Goal: Information Seeking & Learning: Learn about a topic

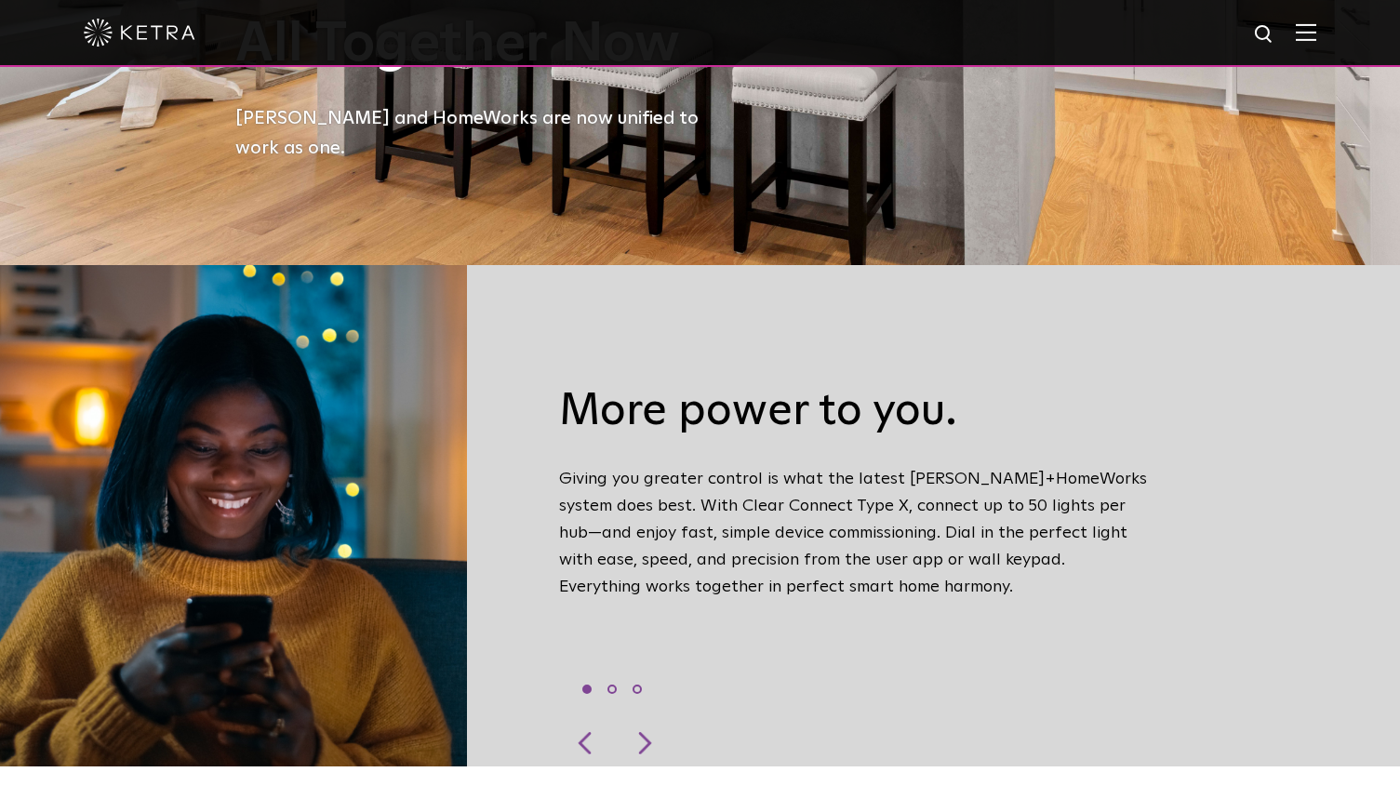
scroll to position [552, 0]
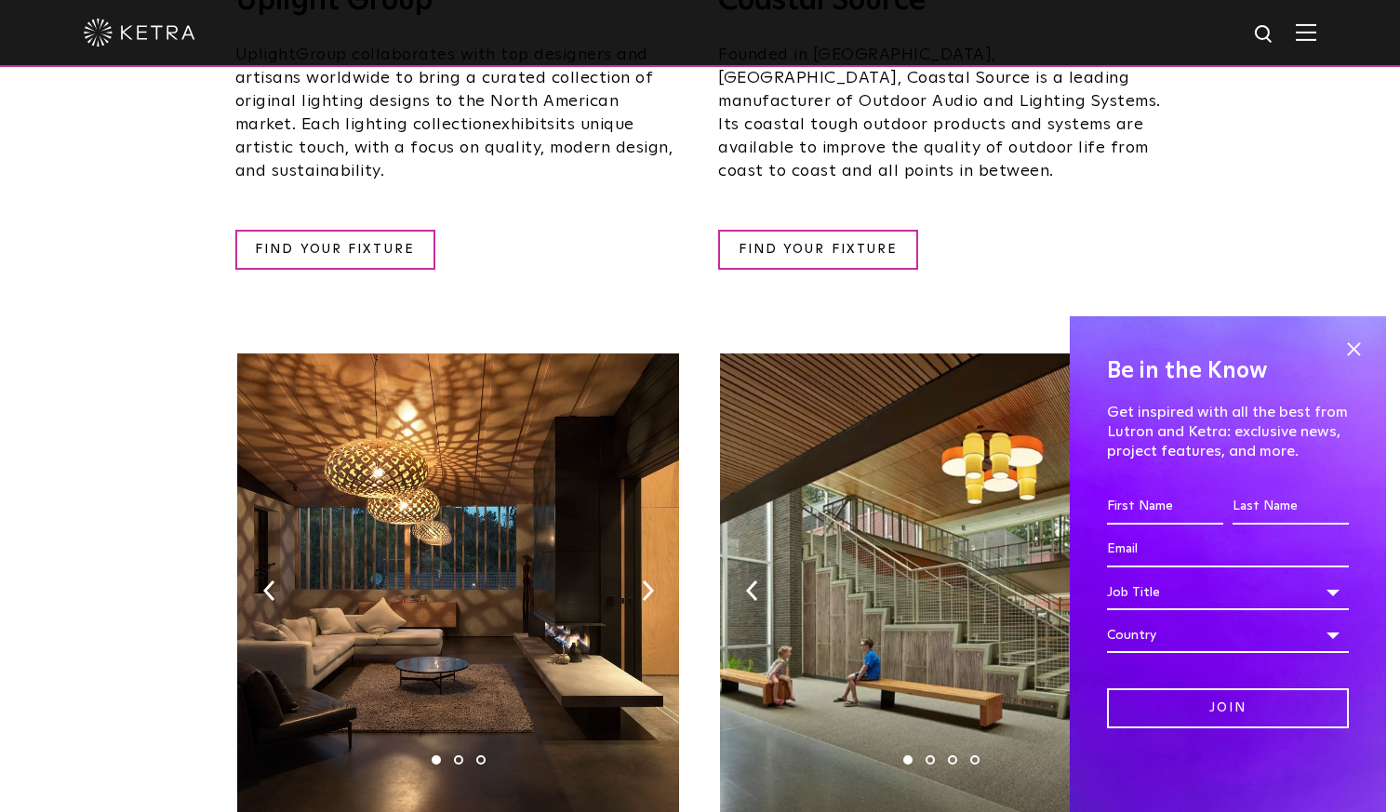
scroll to position [934, 0]
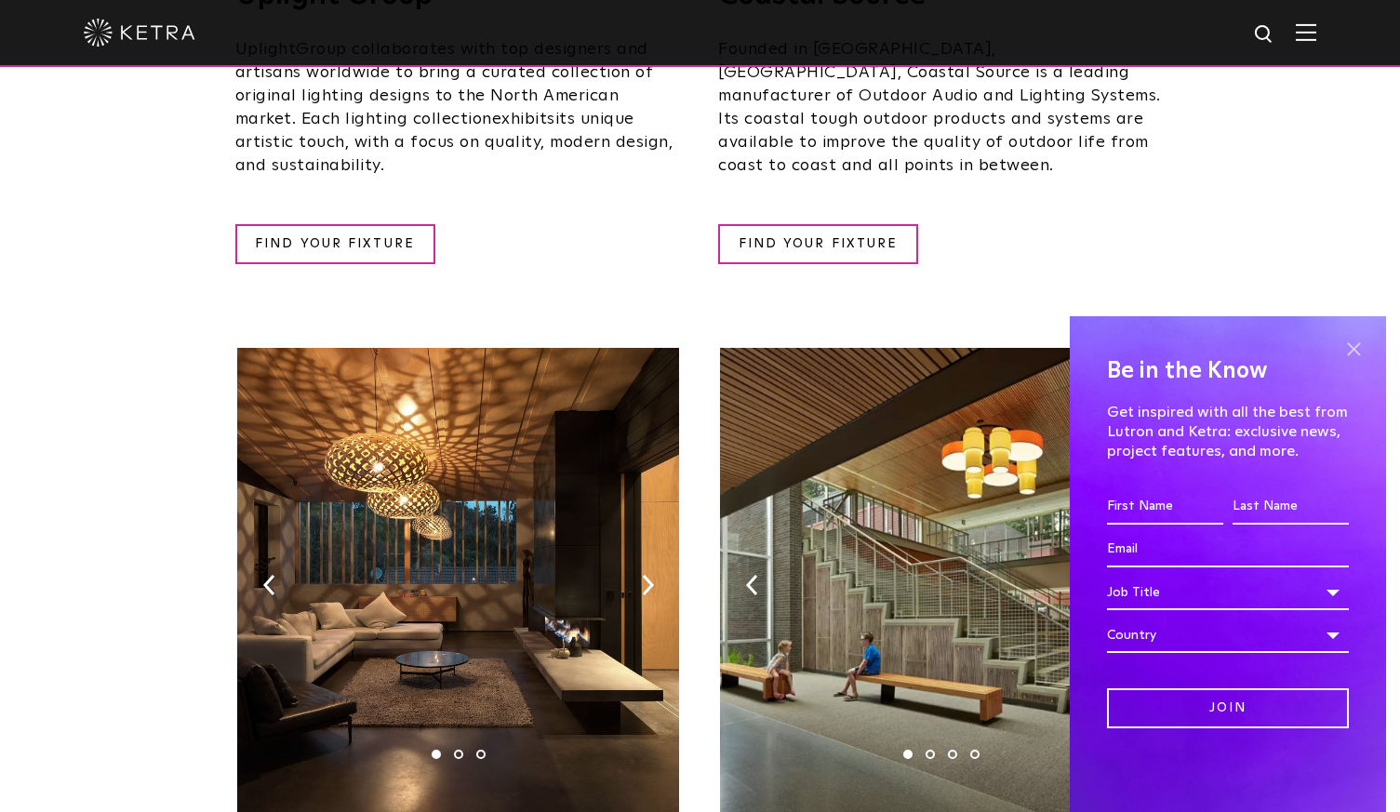
click at [1354, 356] on span at bounding box center [1354, 349] width 28 height 28
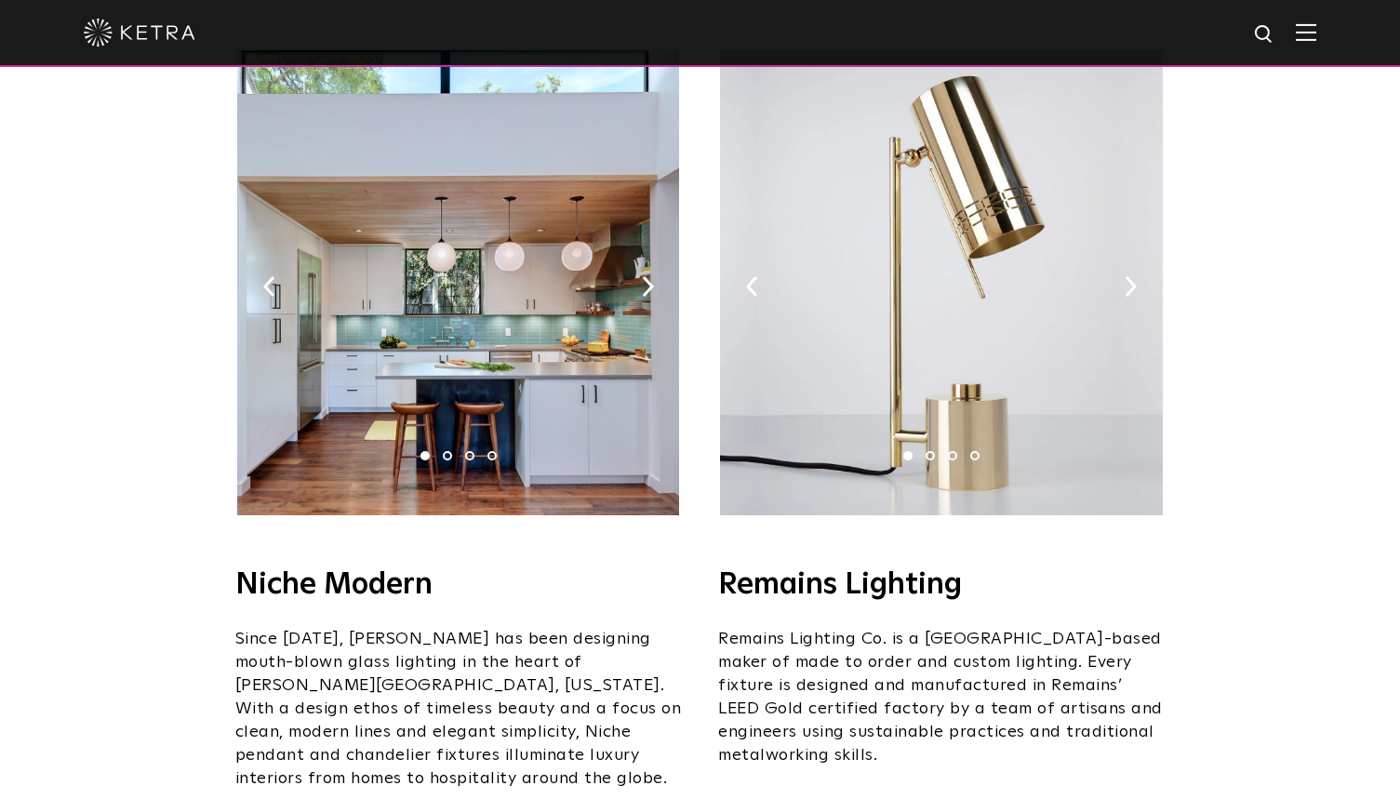
scroll to position [2116, 0]
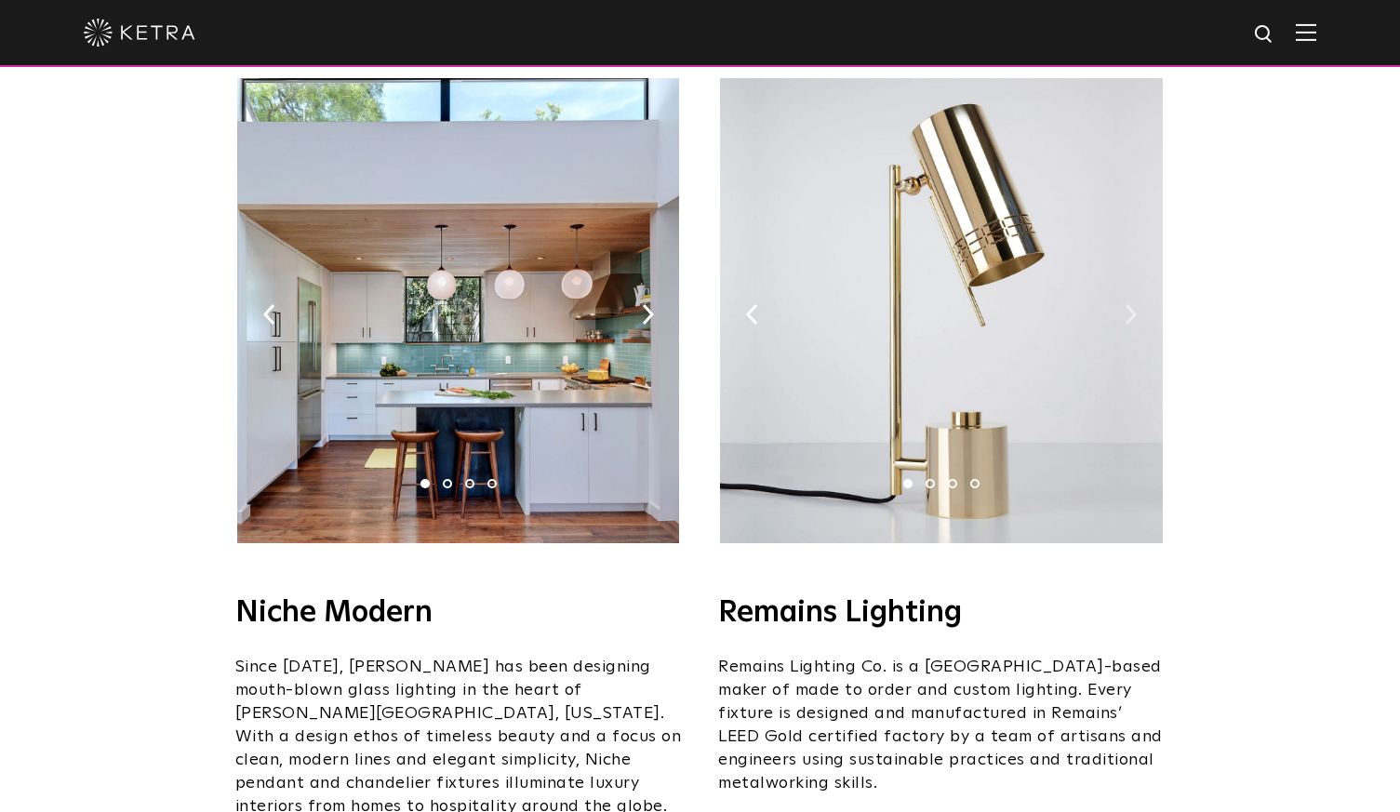
click at [1131, 304] on img at bounding box center [1131, 314] width 12 height 20
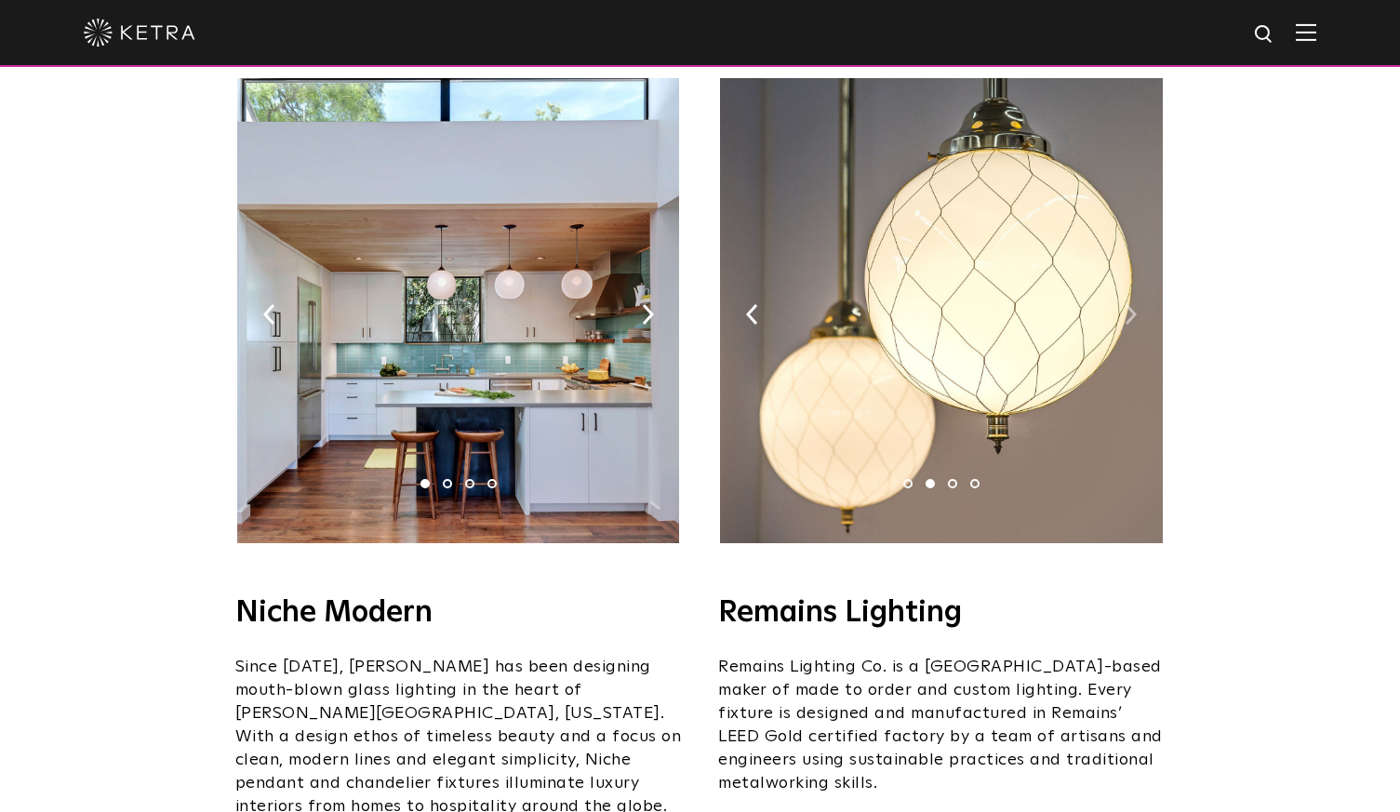
click at [1131, 304] on img at bounding box center [1131, 314] width 12 height 20
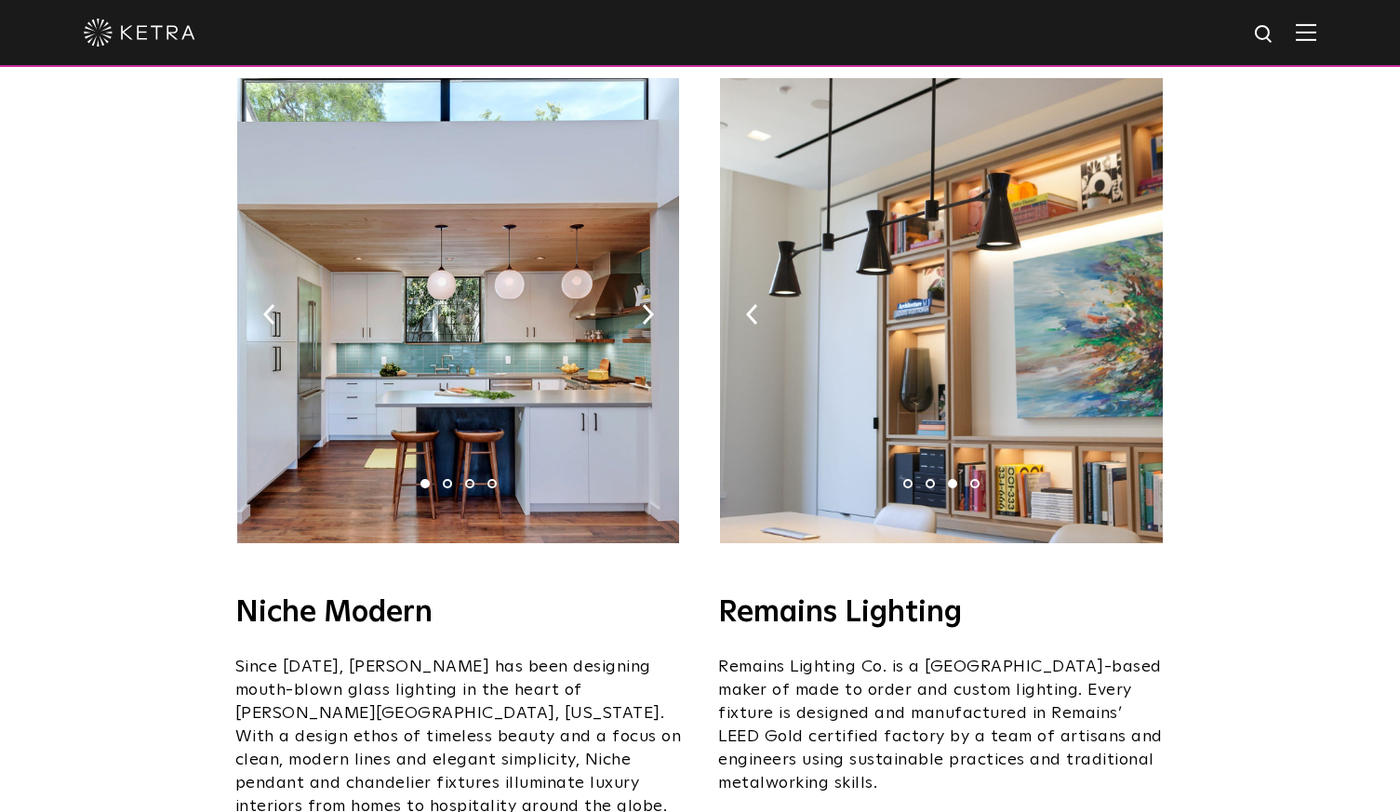
click at [1131, 304] on img at bounding box center [1131, 314] width 12 height 20
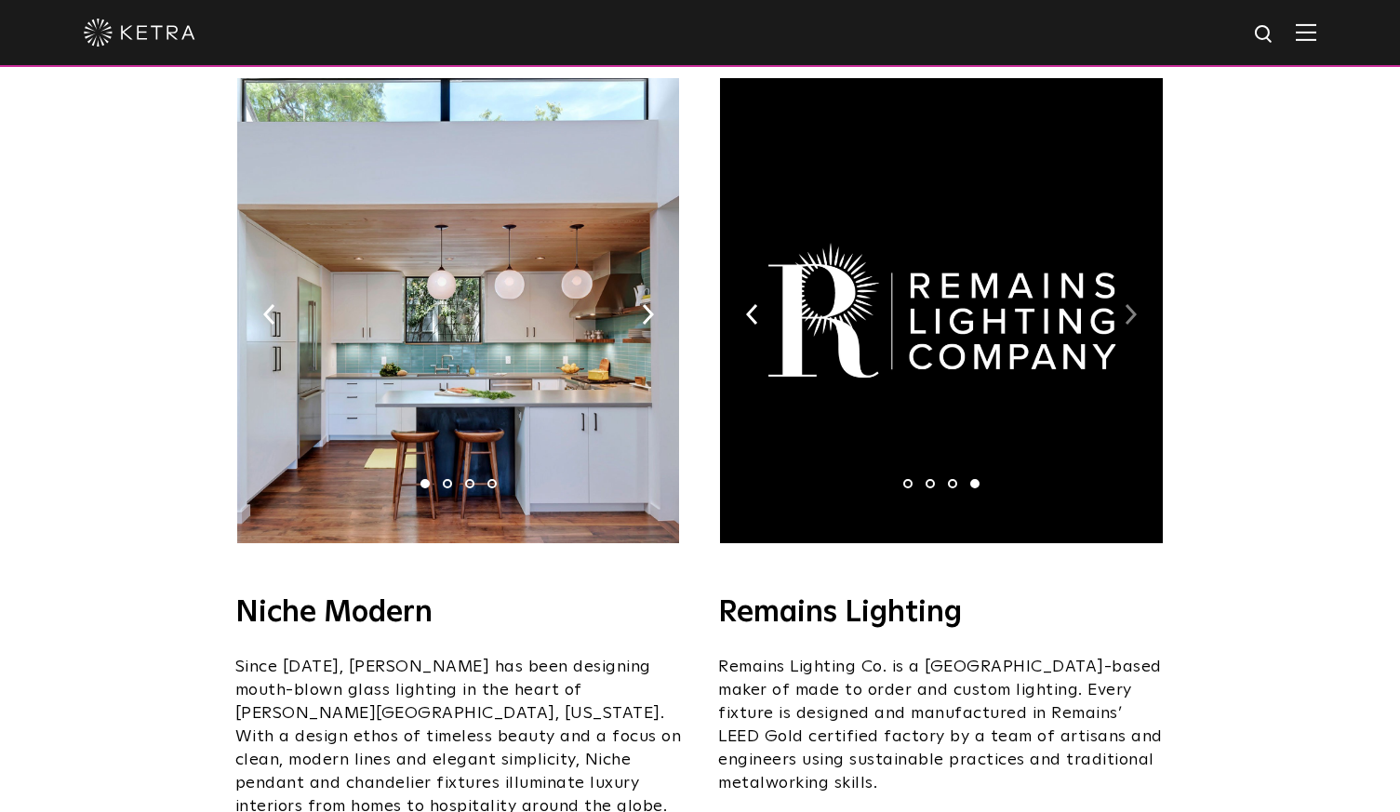
click at [1131, 304] on img at bounding box center [1131, 314] width 12 height 20
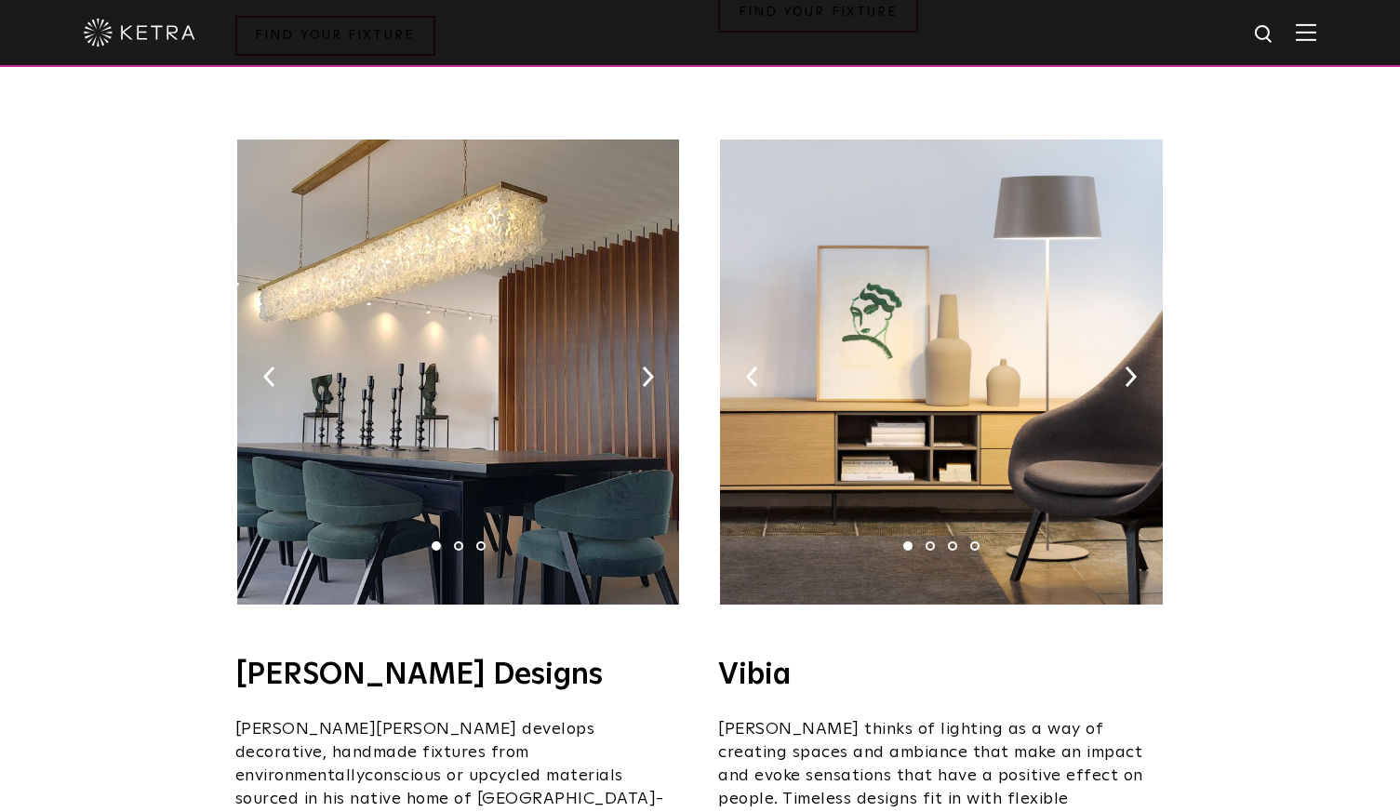
scroll to position [2973, 0]
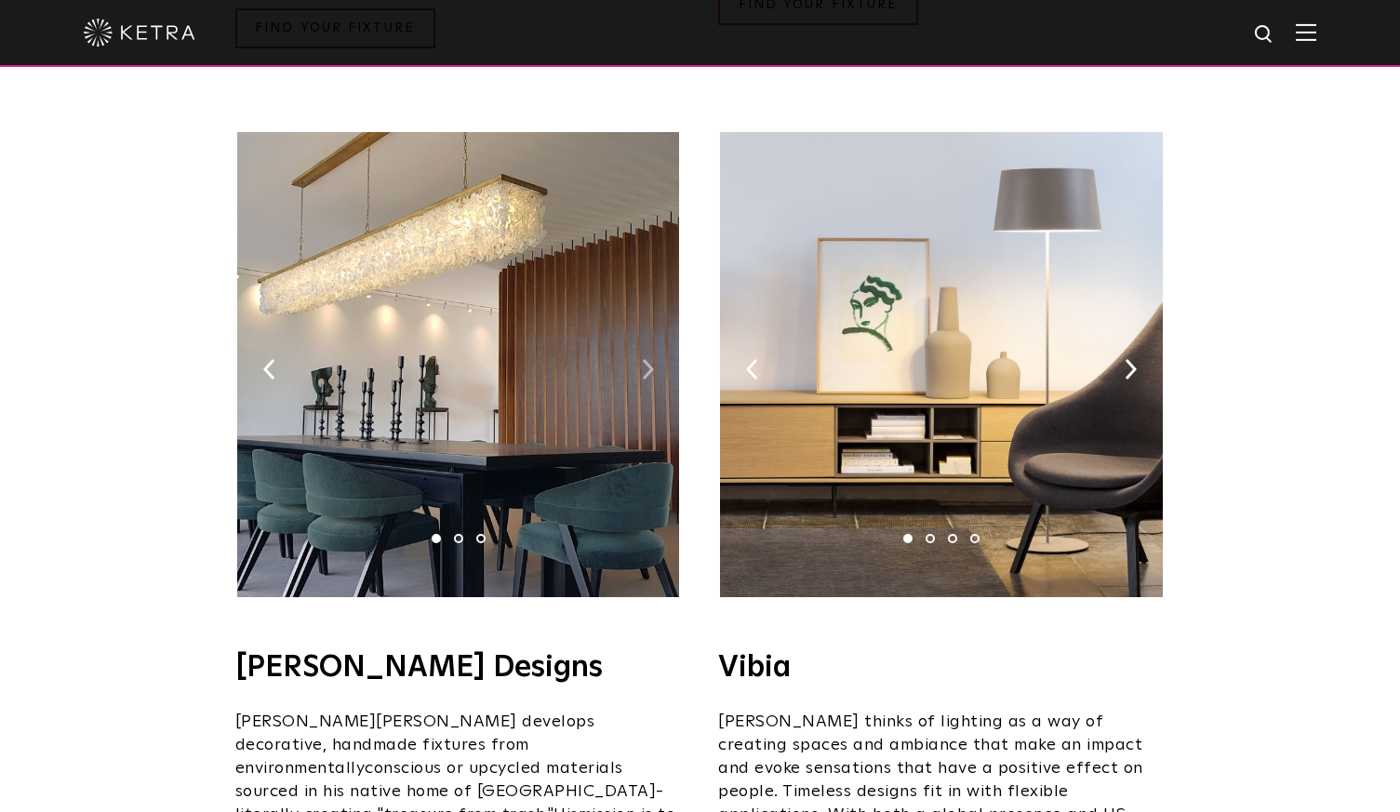
click at [645, 359] on img at bounding box center [648, 369] width 12 height 20
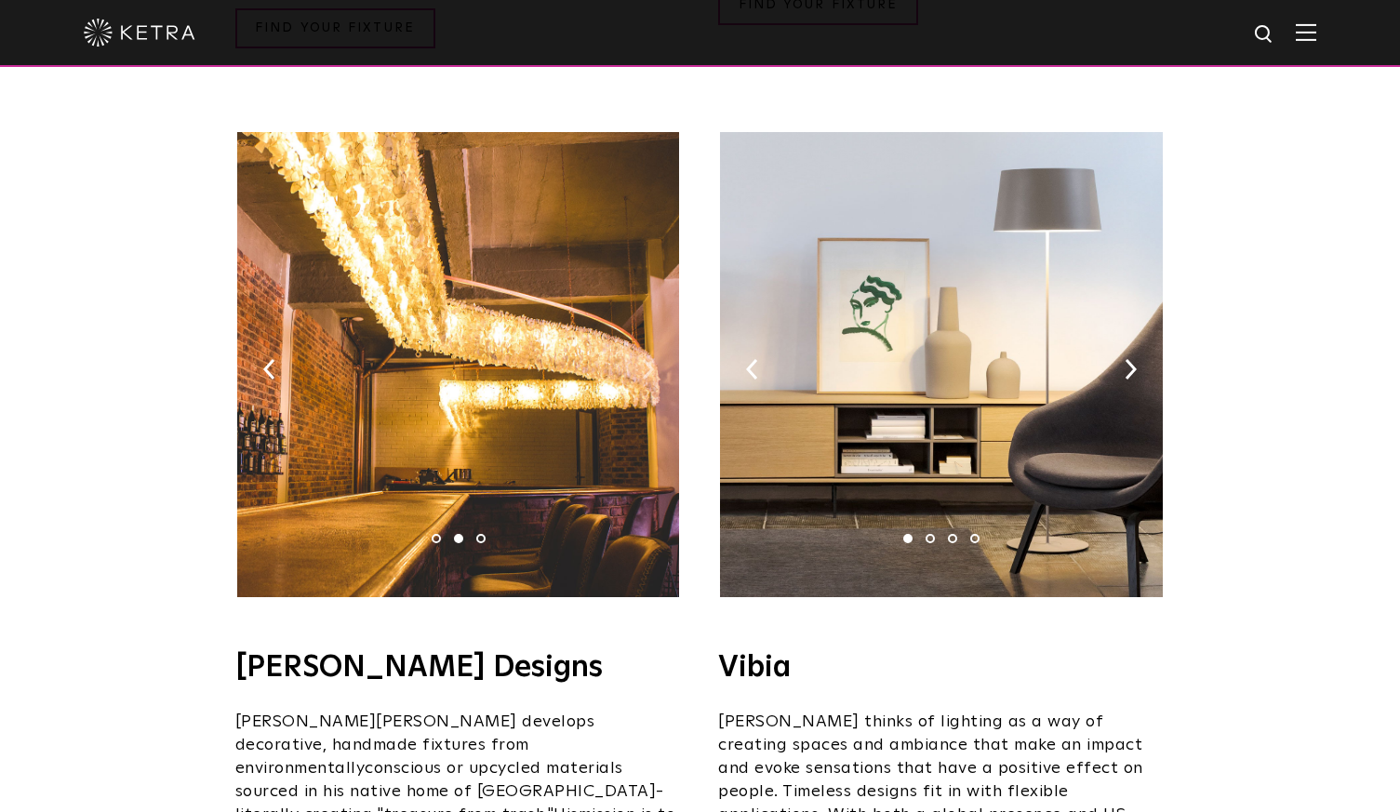
click at [645, 359] on img at bounding box center [648, 369] width 12 height 20
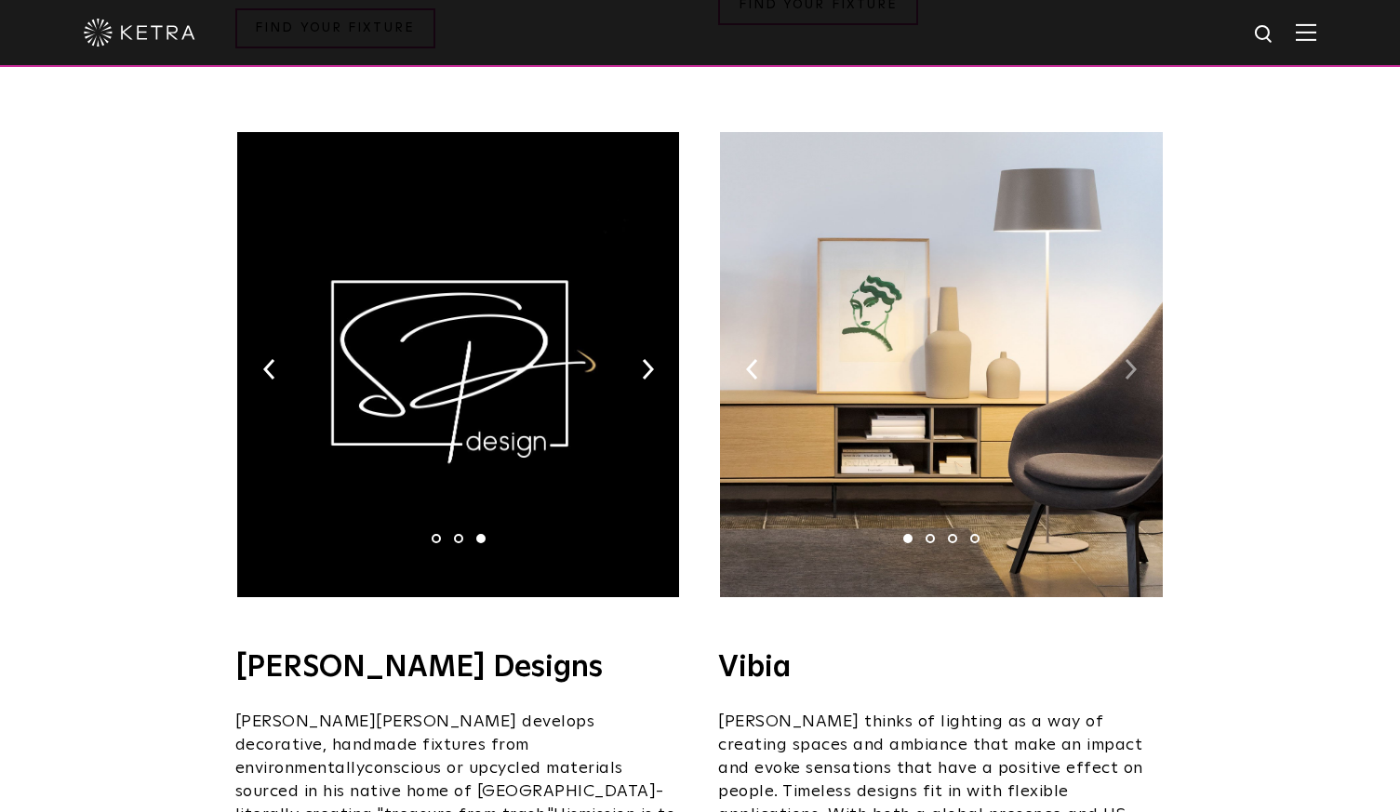
click at [1134, 359] on img at bounding box center [1131, 369] width 12 height 20
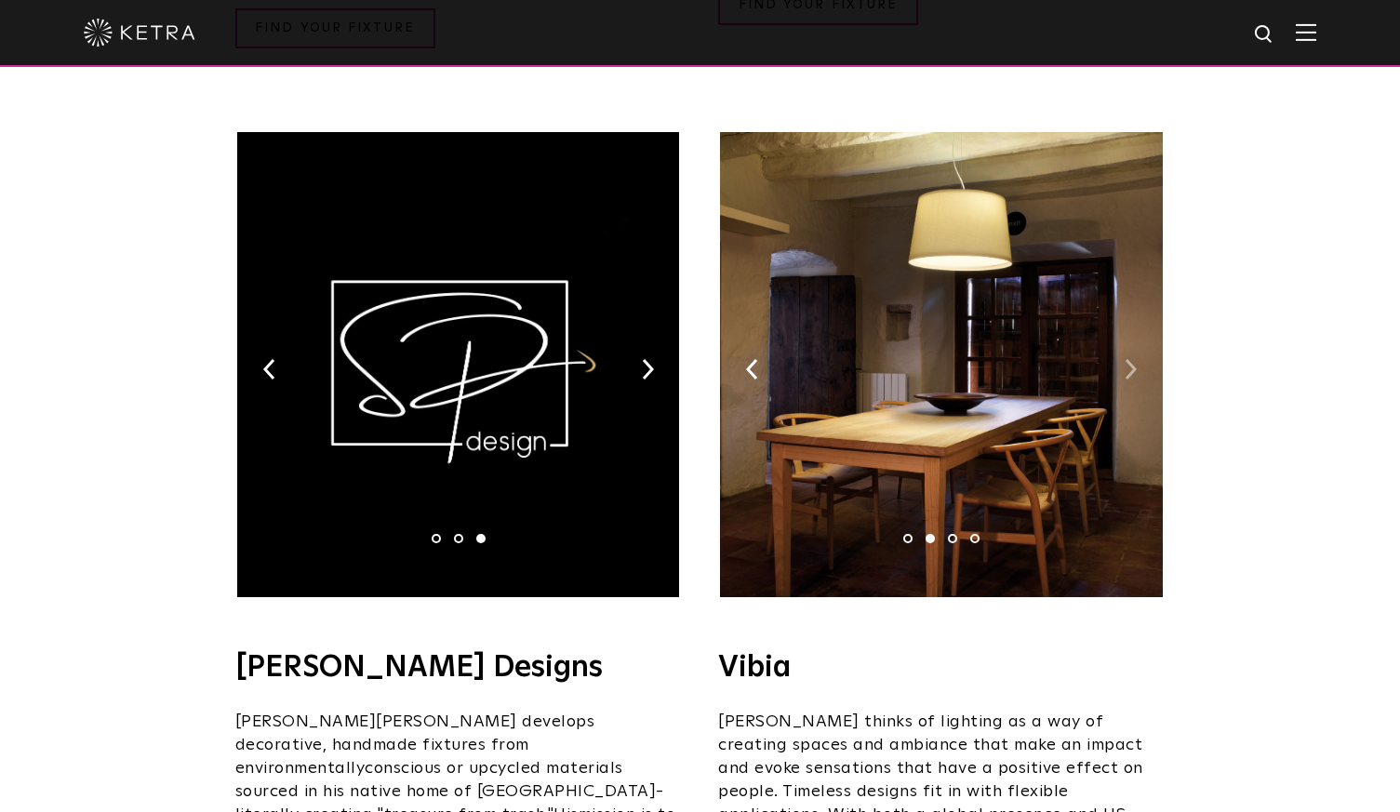
click at [1134, 359] on img at bounding box center [1131, 369] width 12 height 20
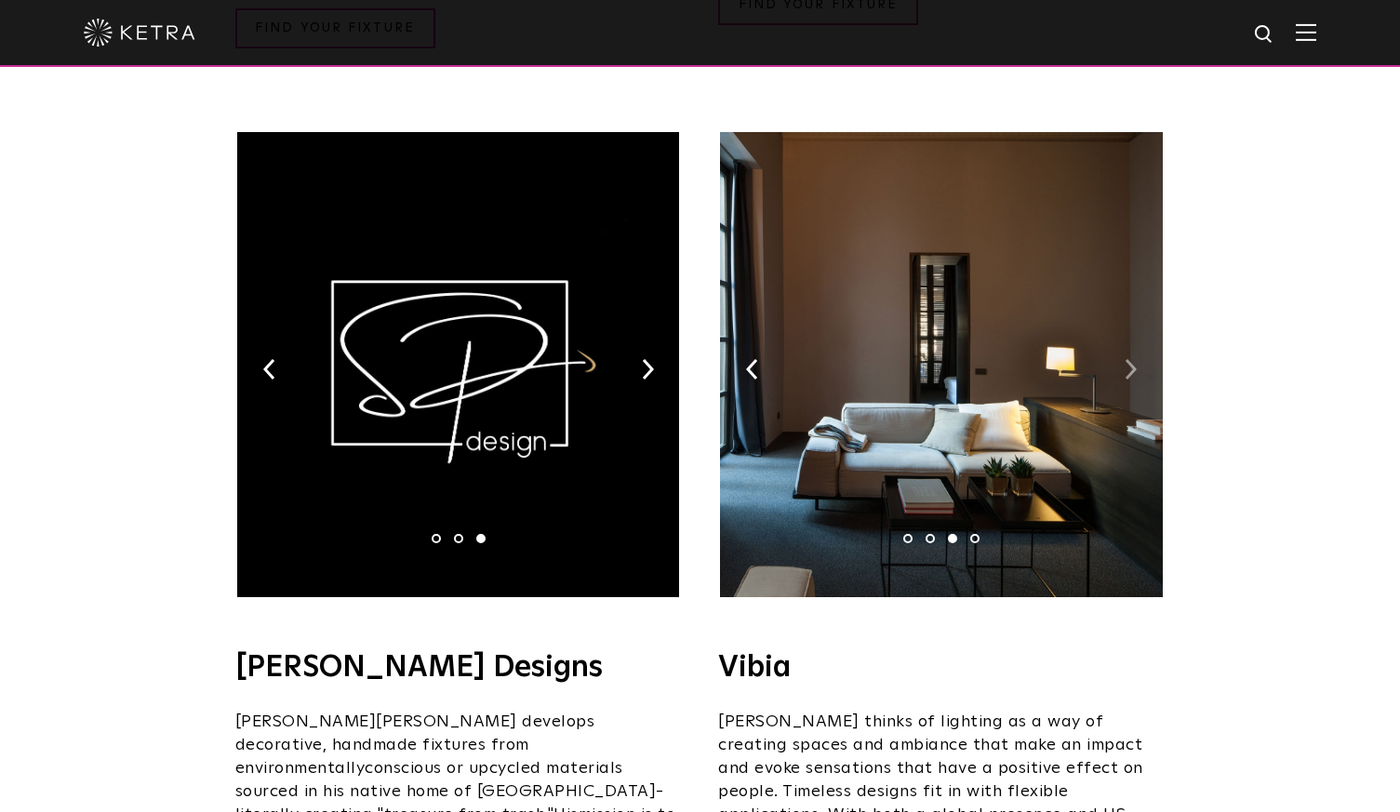
click at [1134, 359] on img at bounding box center [1131, 369] width 12 height 20
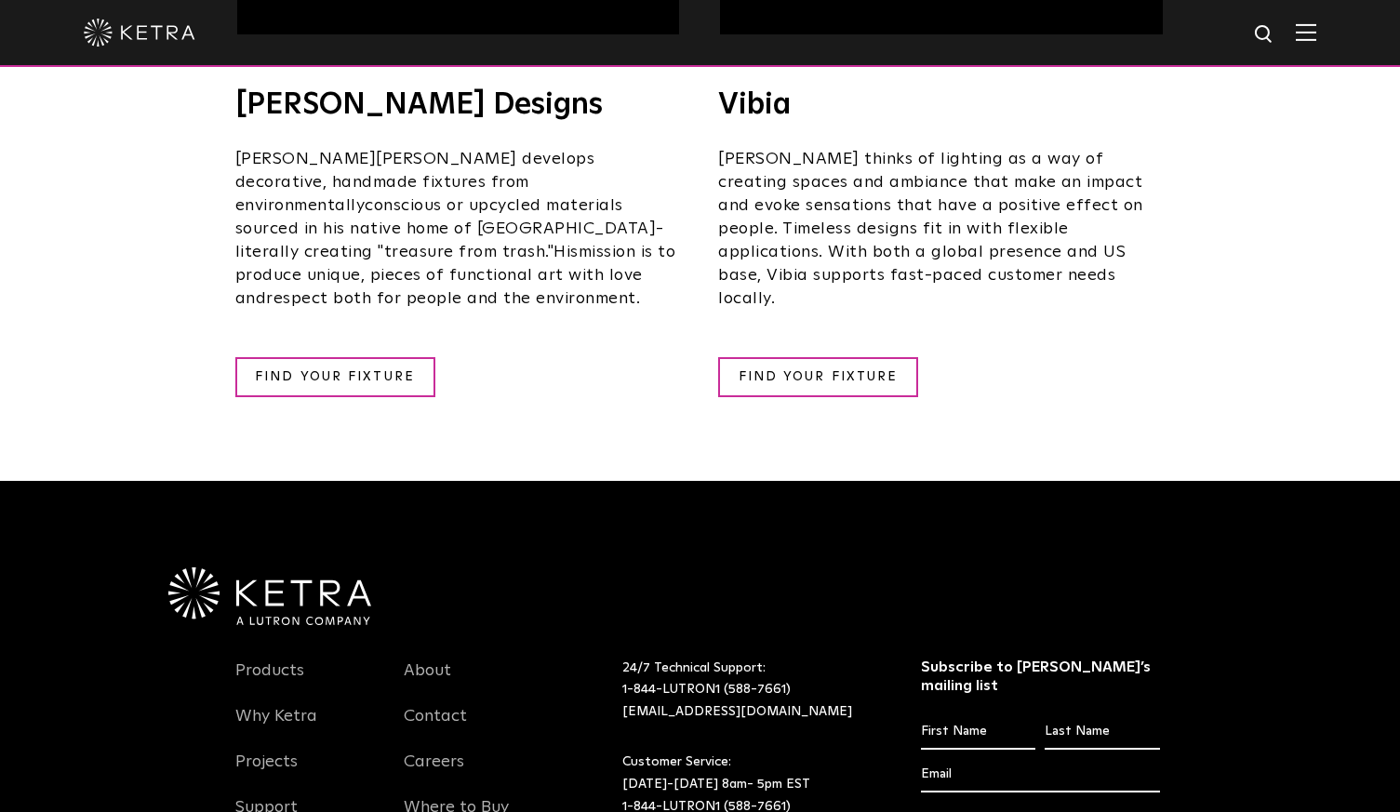
scroll to position [3586, 0]
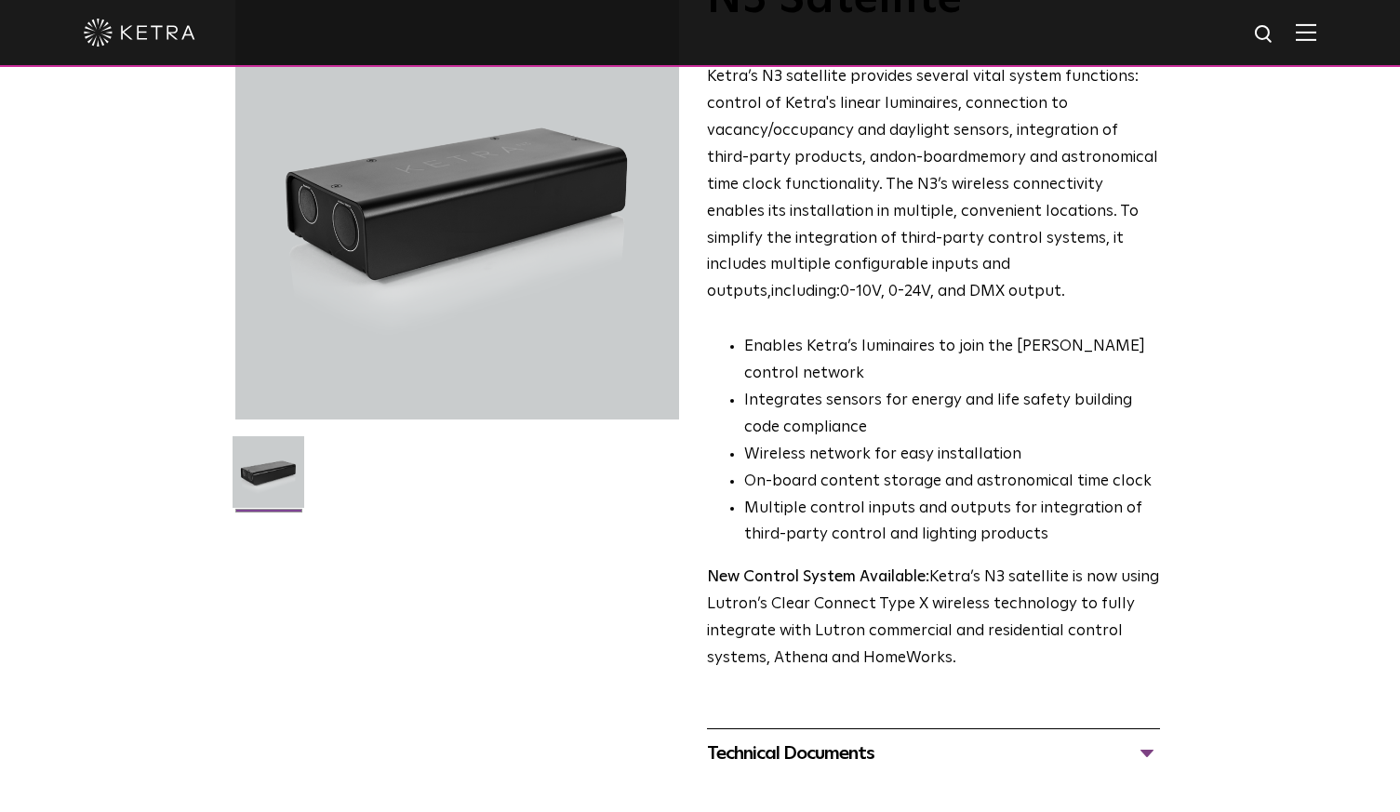
scroll to position [169, 0]
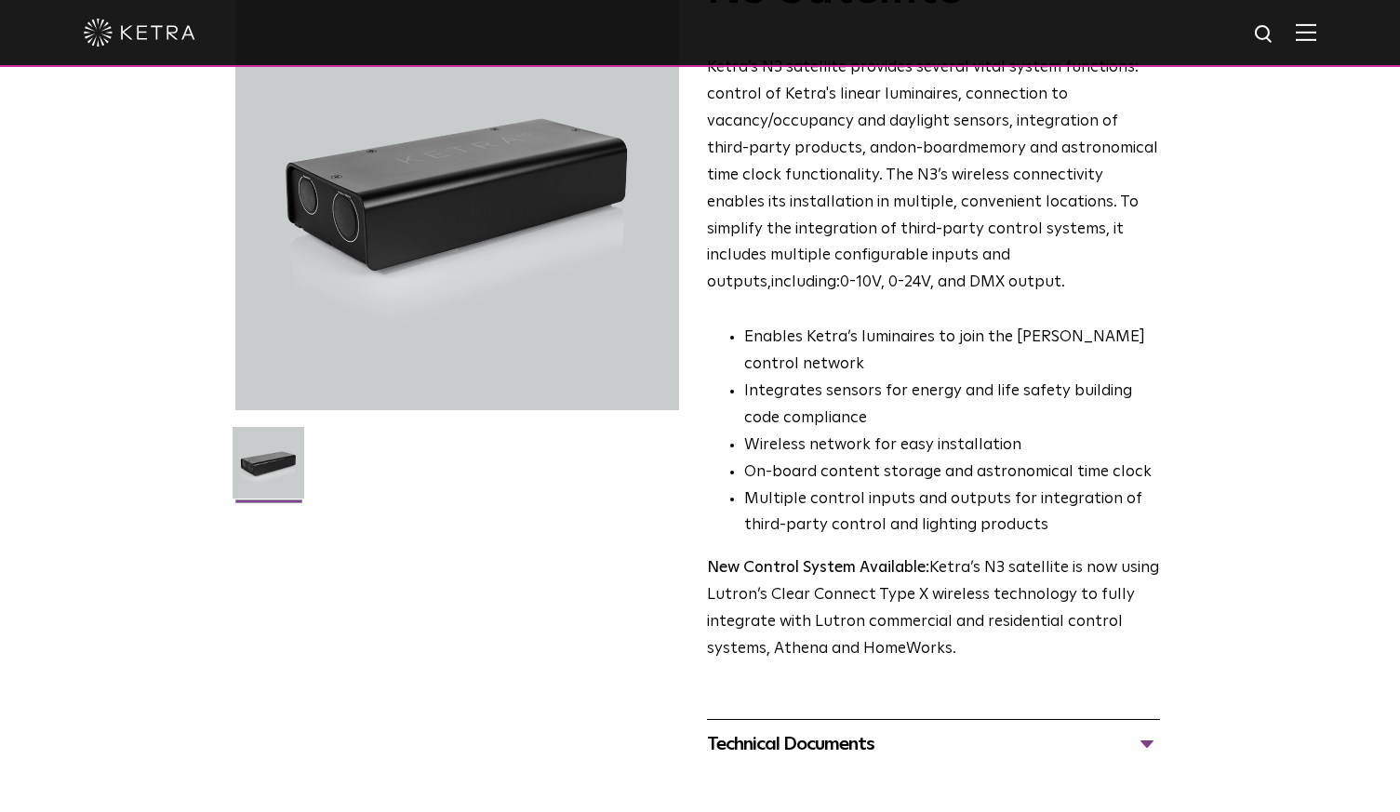
click at [714, 388] on ul "Enables Ketra’s luminaires to join the Ketra control network Integrates sensors…" at bounding box center [933, 432] width 453 height 215
click at [736, 361] on ul "Enables Ketra’s luminaires to join the Ketra control network Integrates sensors…" at bounding box center [933, 432] width 453 height 215
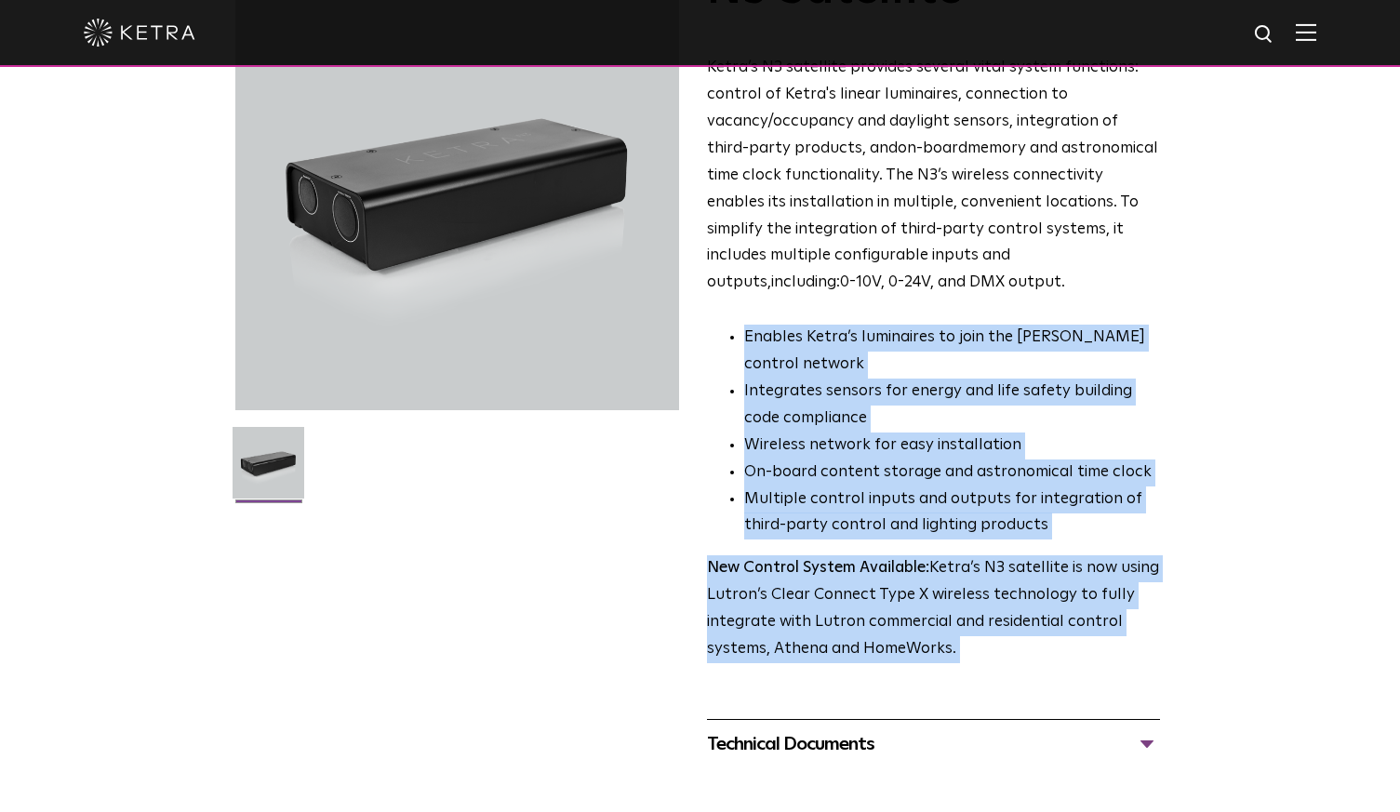
drag, startPoint x: 736, startPoint y: 361, endPoint x: 749, endPoint y: 603, distance: 242.3
click at [749, 603] on div "Ketra’s N3 satellite provides several vital system functions: control of Ketra'…" at bounding box center [933, 359] width 453 height 609
click at [749, 603] on p "New Control System Available: Ketra’s N3 satellite is now using Lutron’s Clear …" at bounding box center [933, 610] width 453 height 108
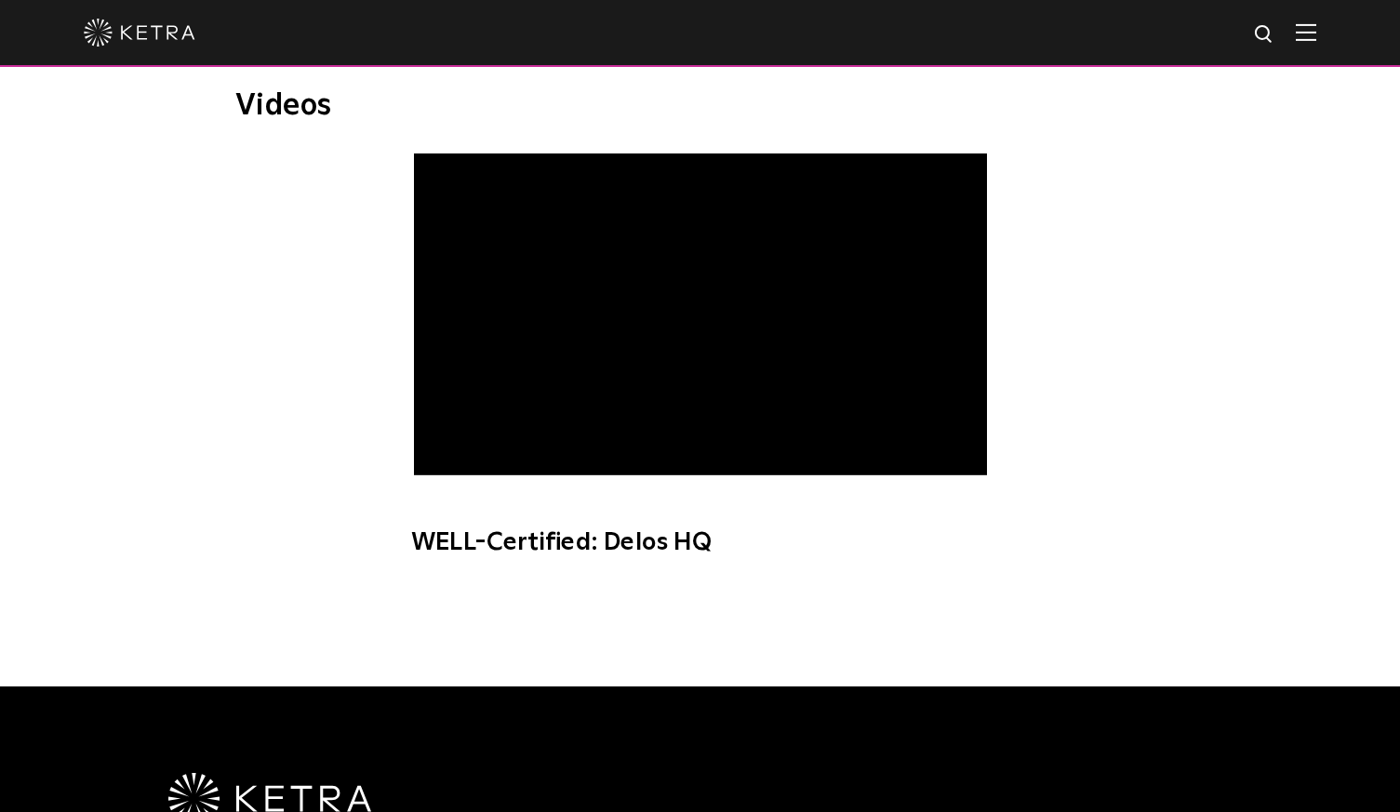
scroll to position [0, 0]
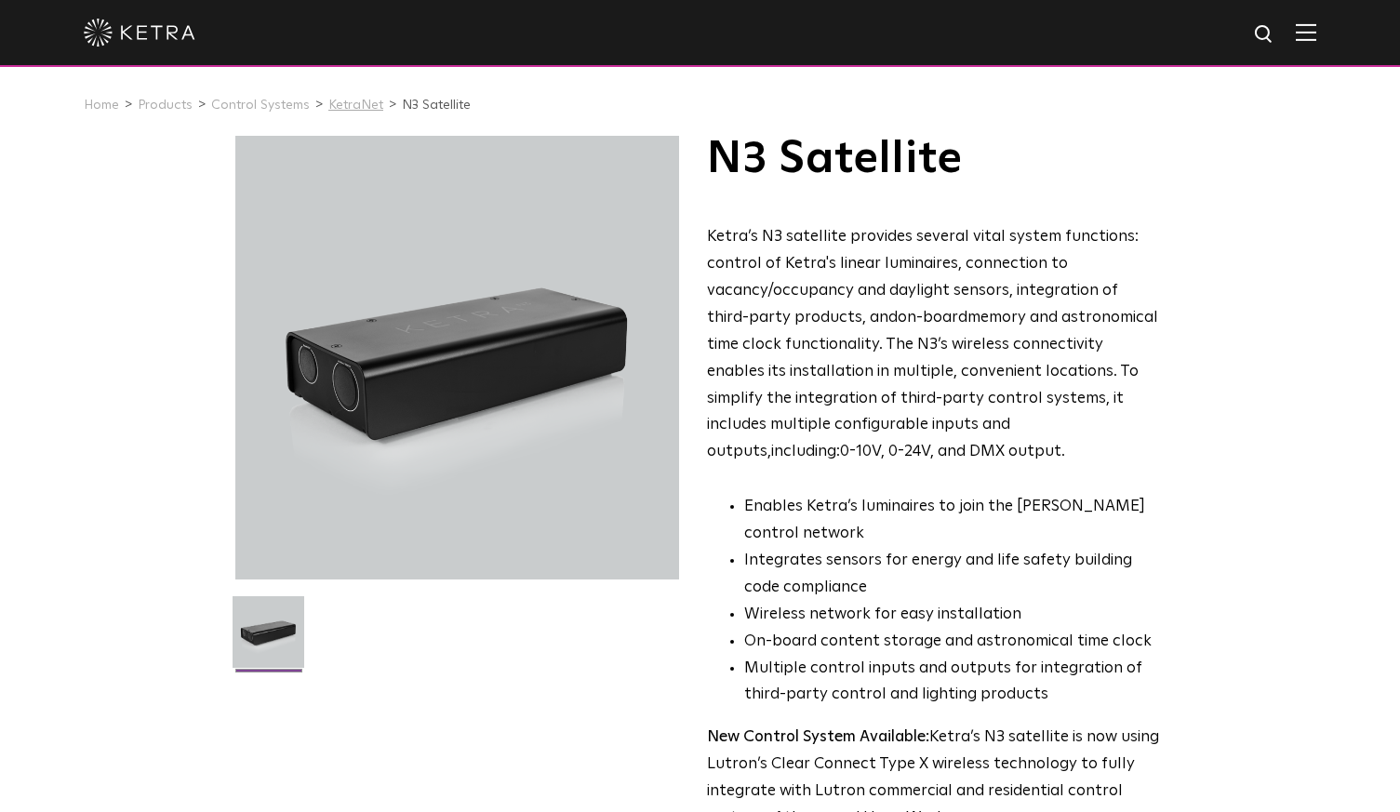
click at [349, 108] on link "KetraNet" at bounding box center [355, 105] width 55 height 13
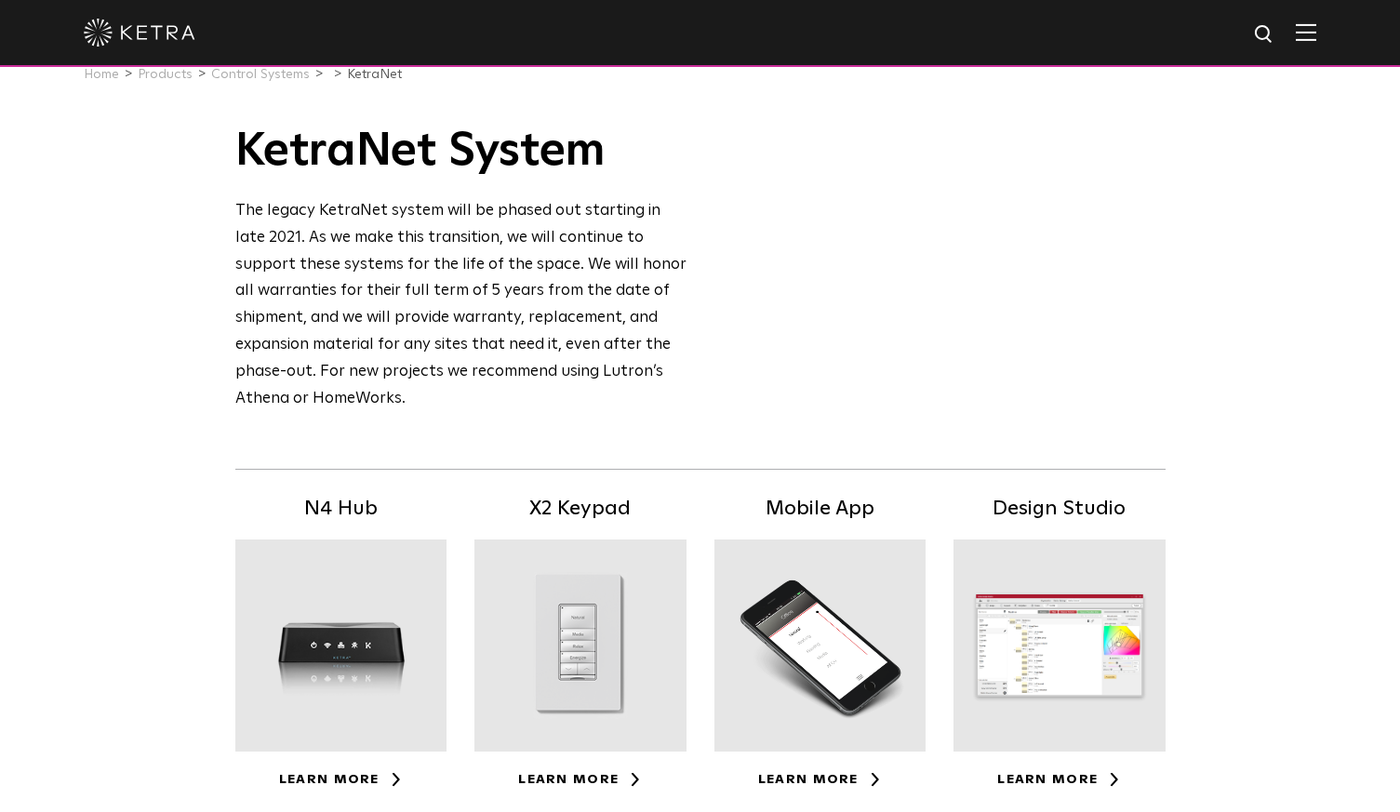
scroll to position [38, 0]
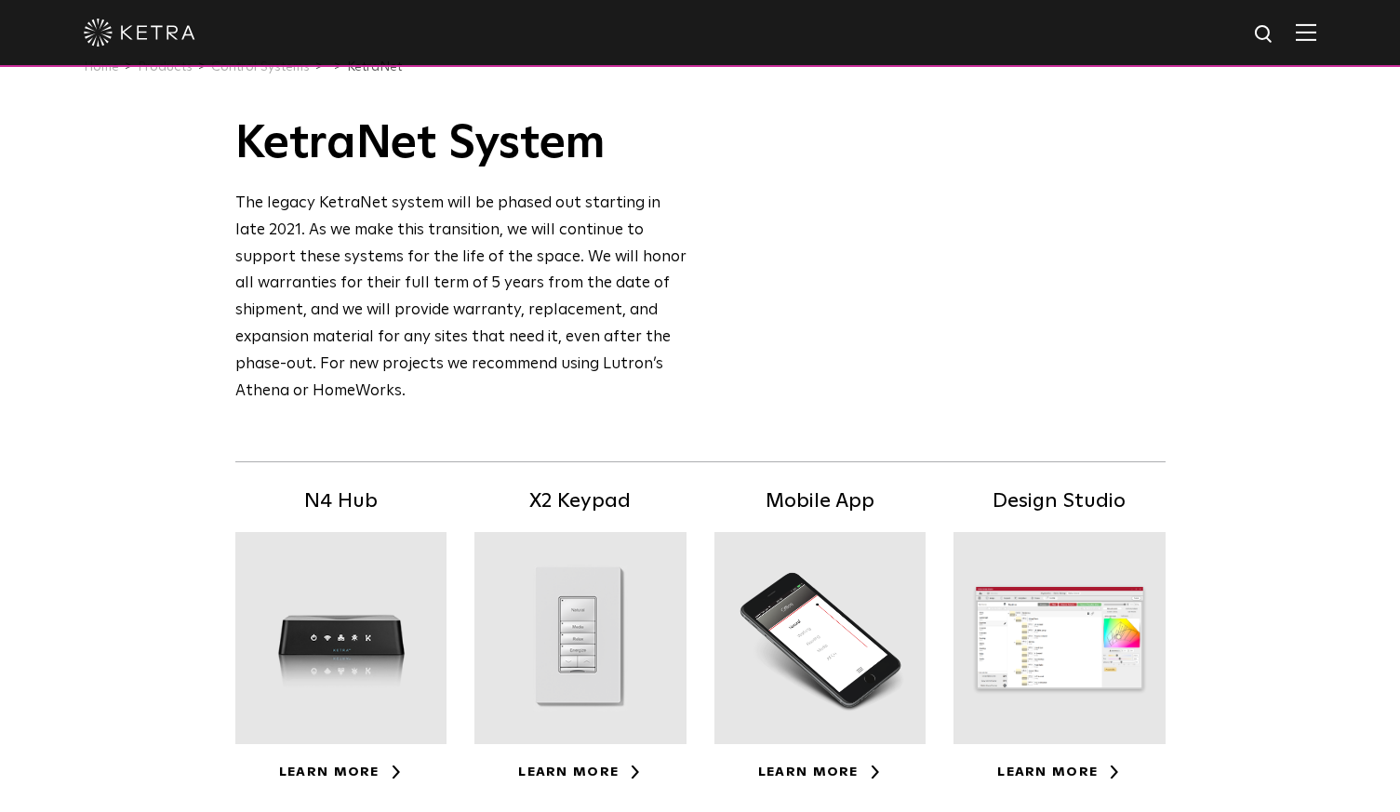
click at [242, 335] on div "The legacy KetraNet system will be phased out starting in late 2021. As we make…" at bounding box center [461, 298] width 453 height 215
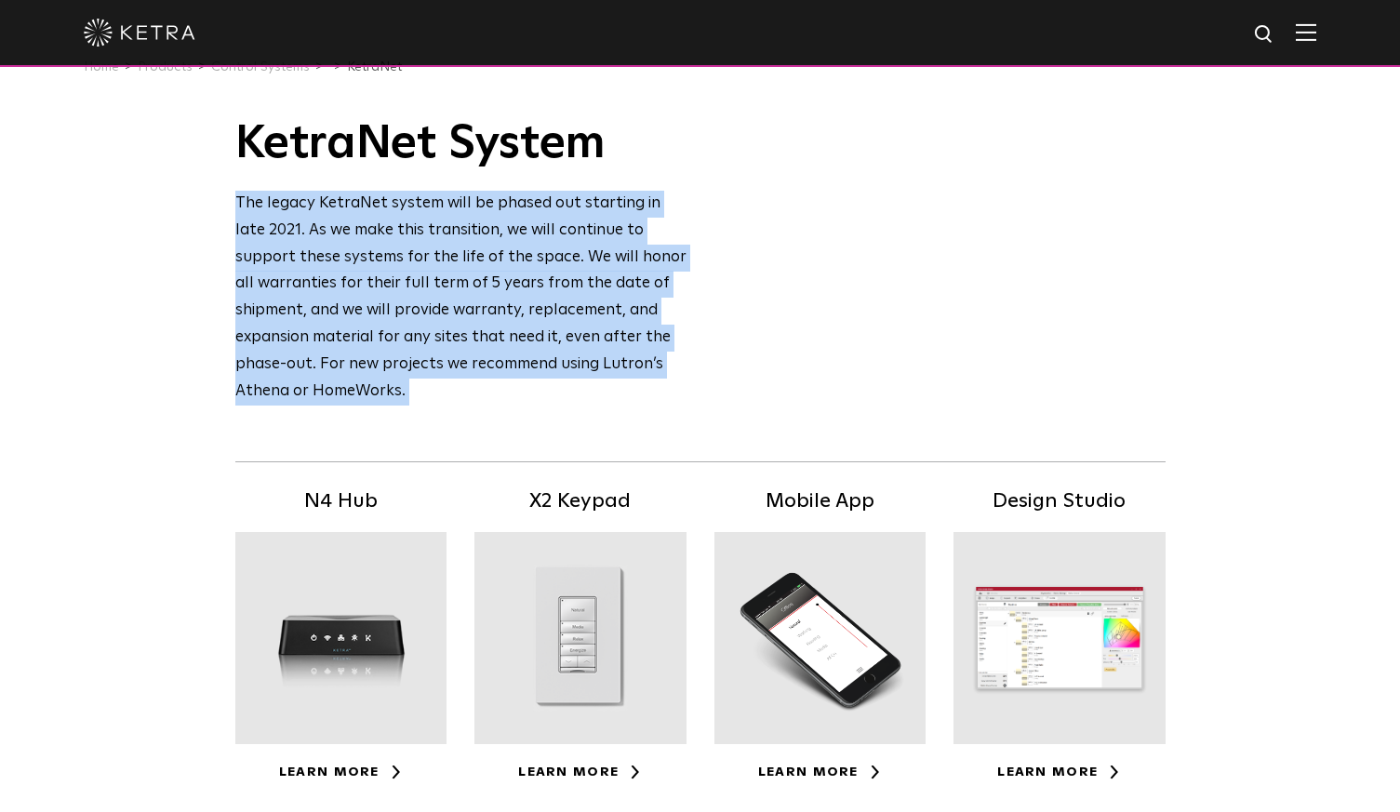
click at [205, 378] on div "KetraNet Availability: Commercial & Residential KetraNet System The legacy Ketr…" at bounding box center [700, 673] width 1400 height 1150
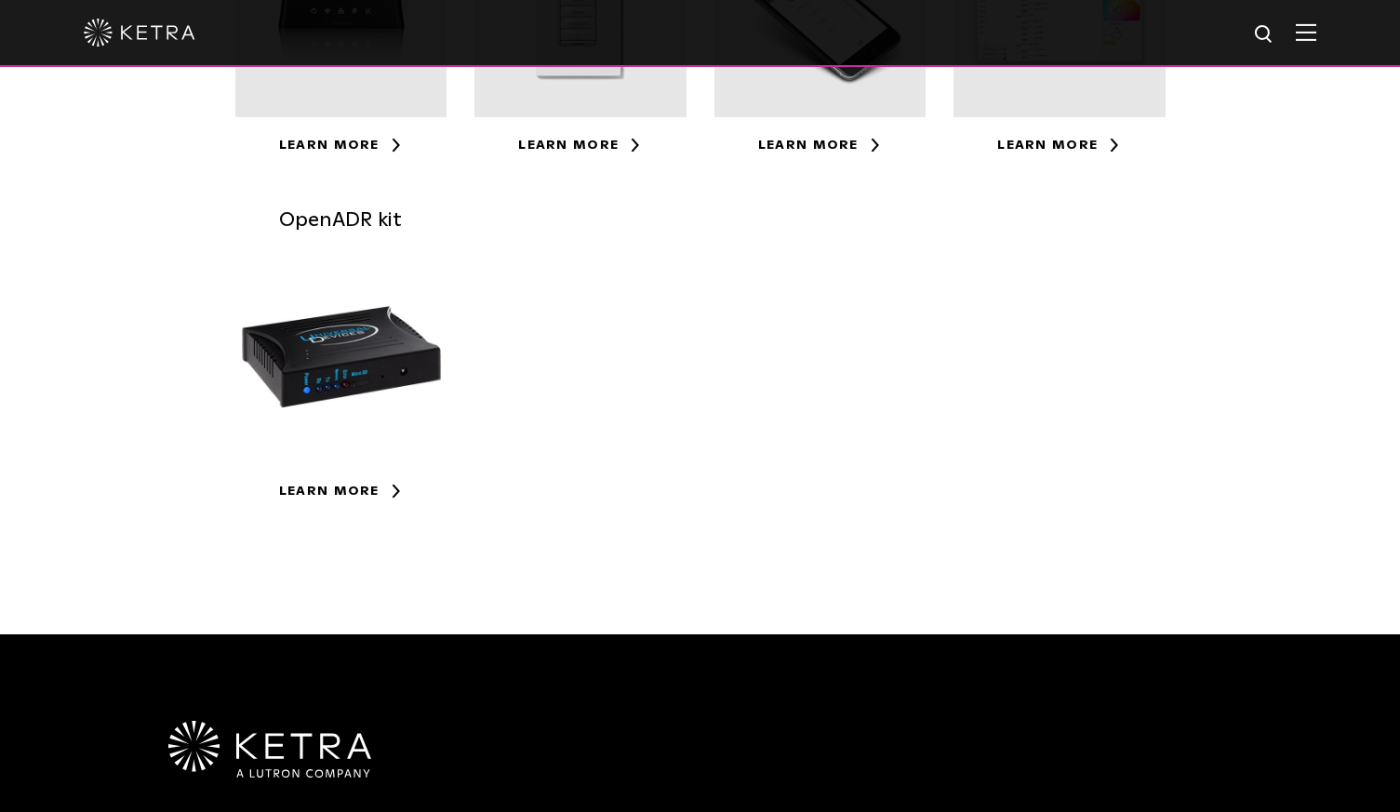
scroll to position [676, 0]
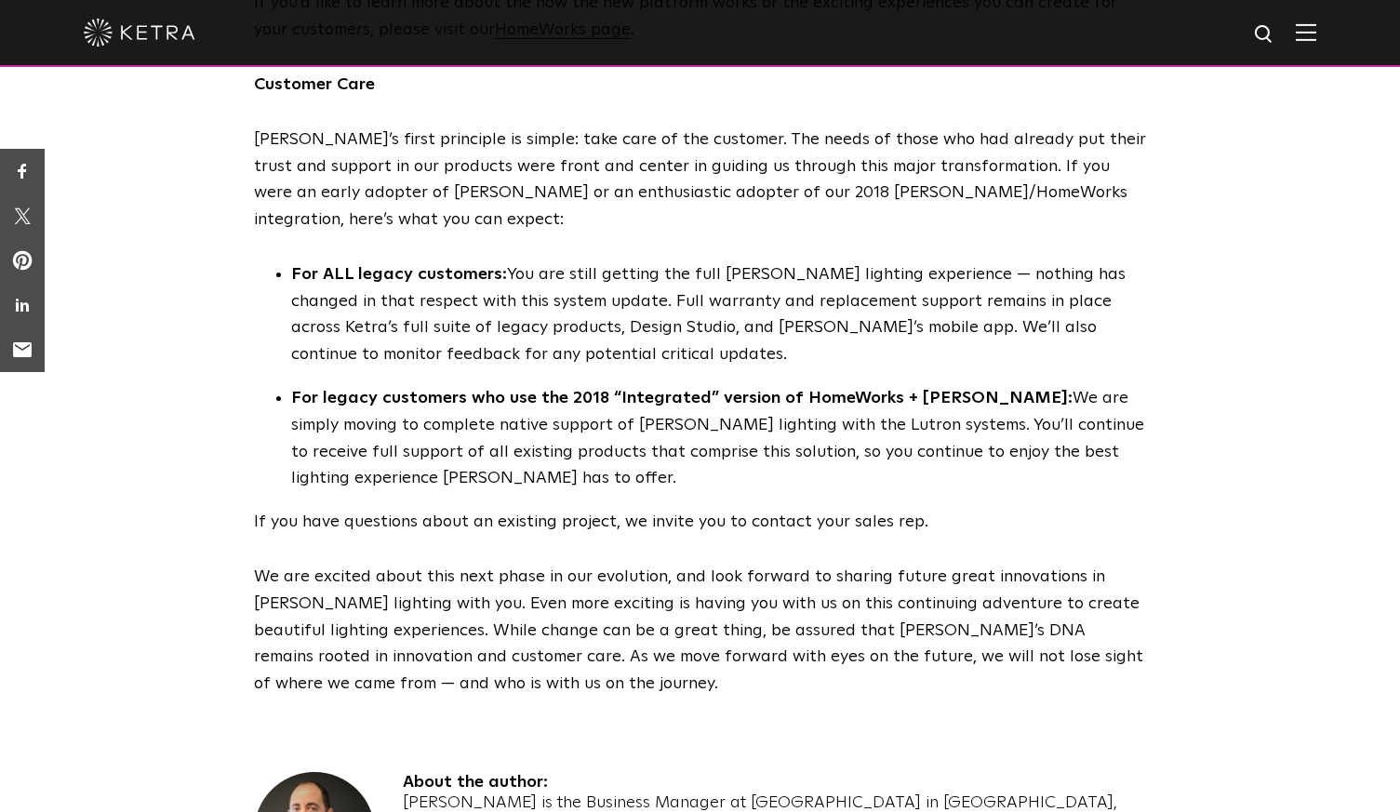
scroll to position [1710, 0]
